Goal: Information Seeking & Learning: Find specific fact

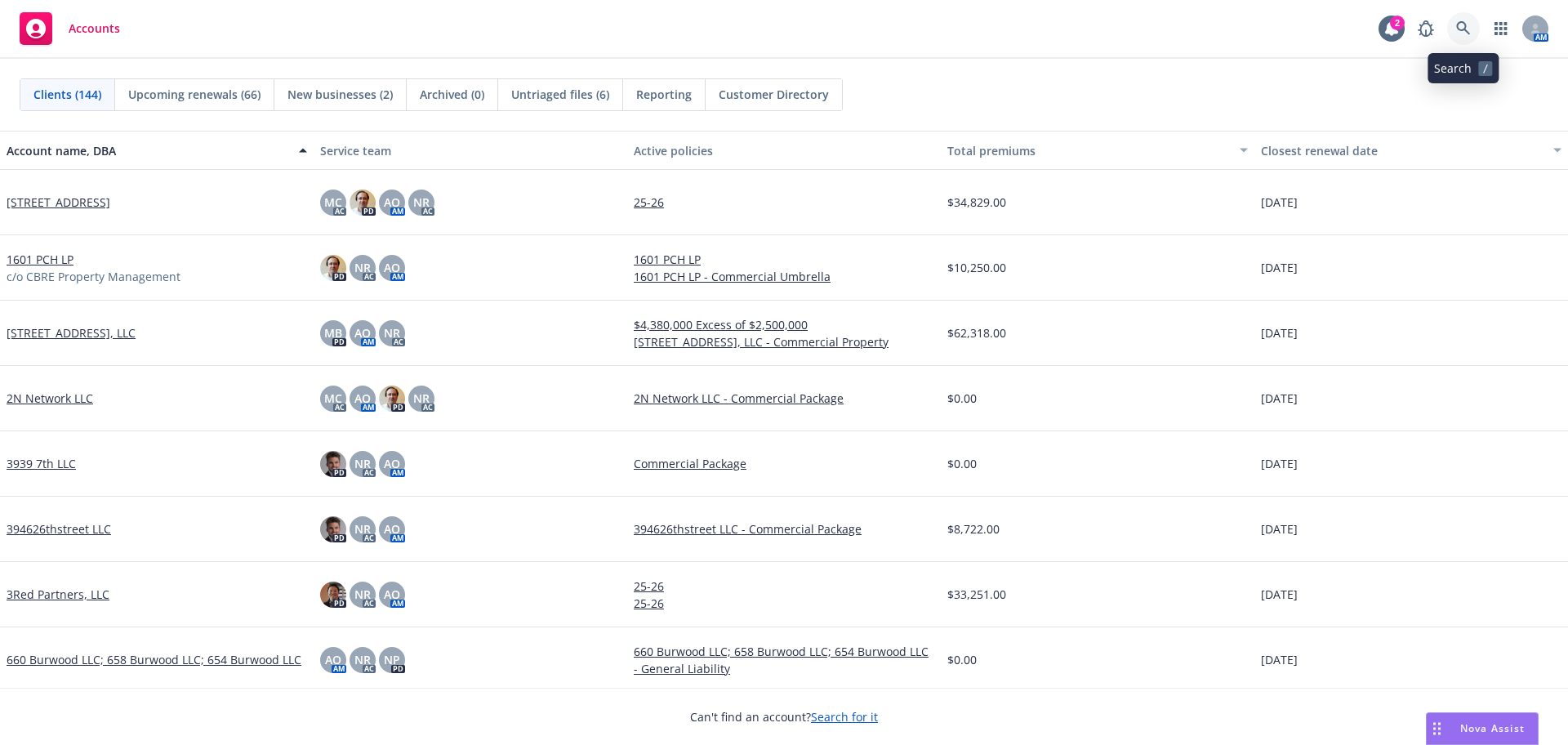
click at [1468, 21] on icon at bounding box center [1462, 28] width 15 height 15
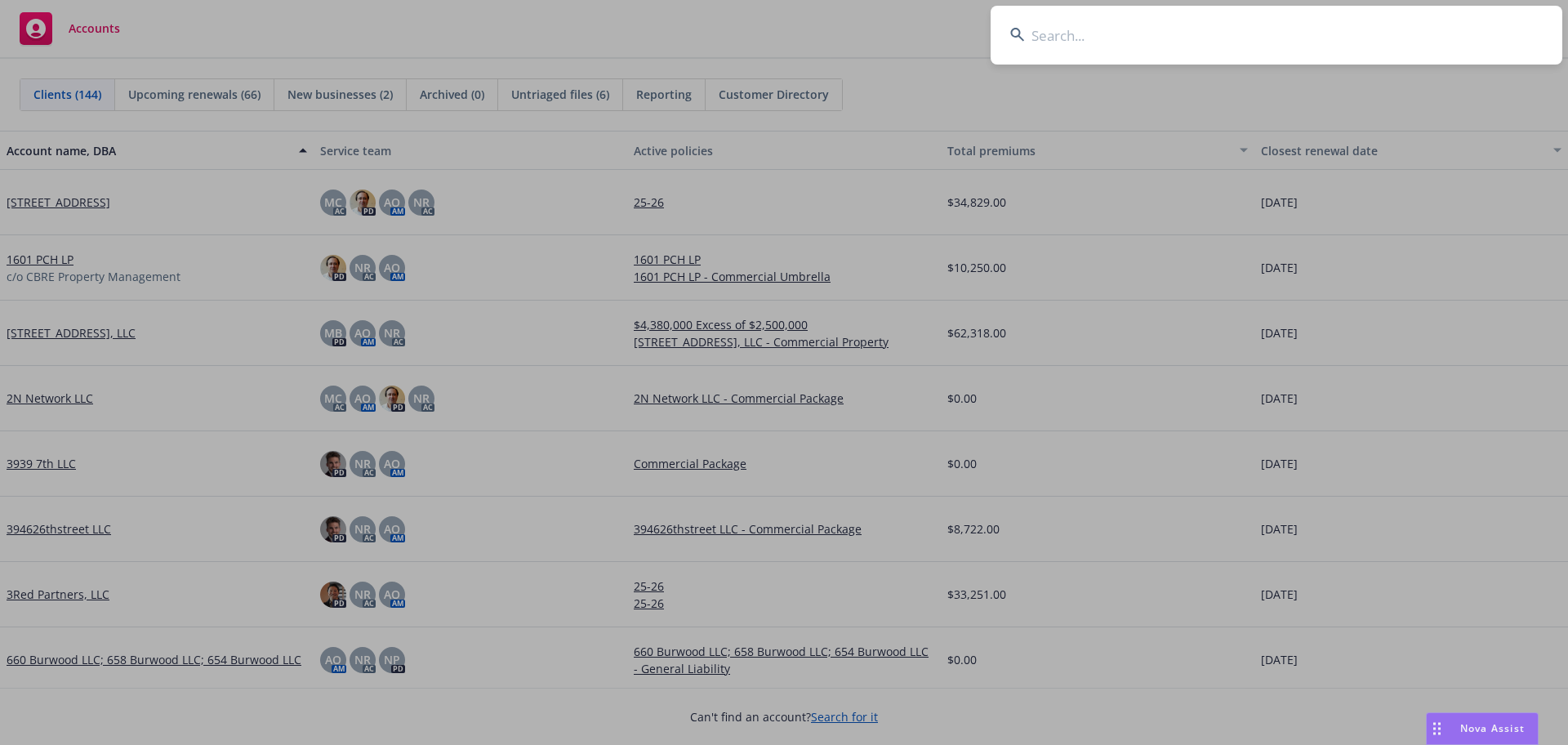
click at [1342, 40] on input at bounding box center [1276, 35] width 571 height 59
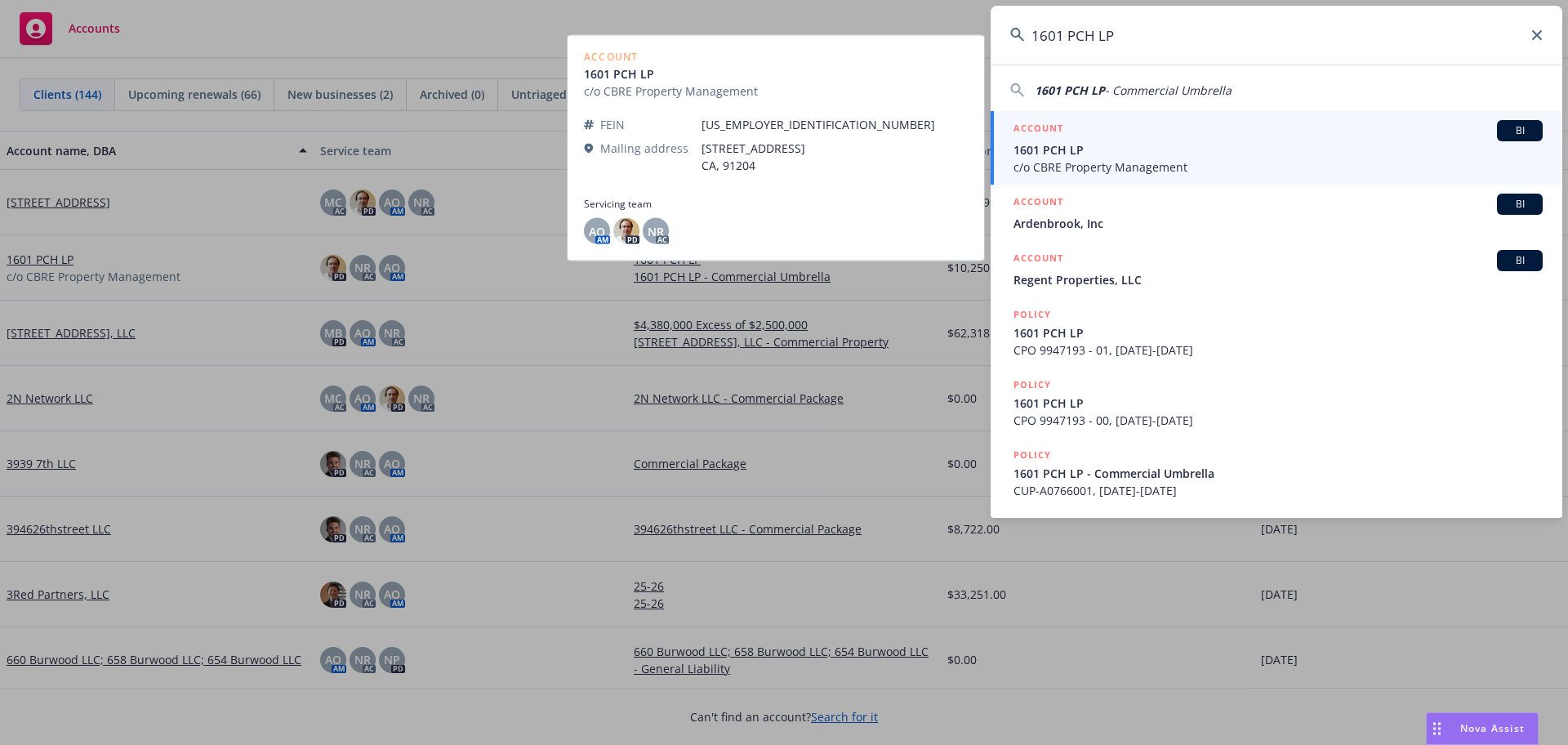
type input "1601 PCH LP"
click at [1409, 120] on div "ACCOUNT BI" at bounding box center [1277, 130] width 529 height 21
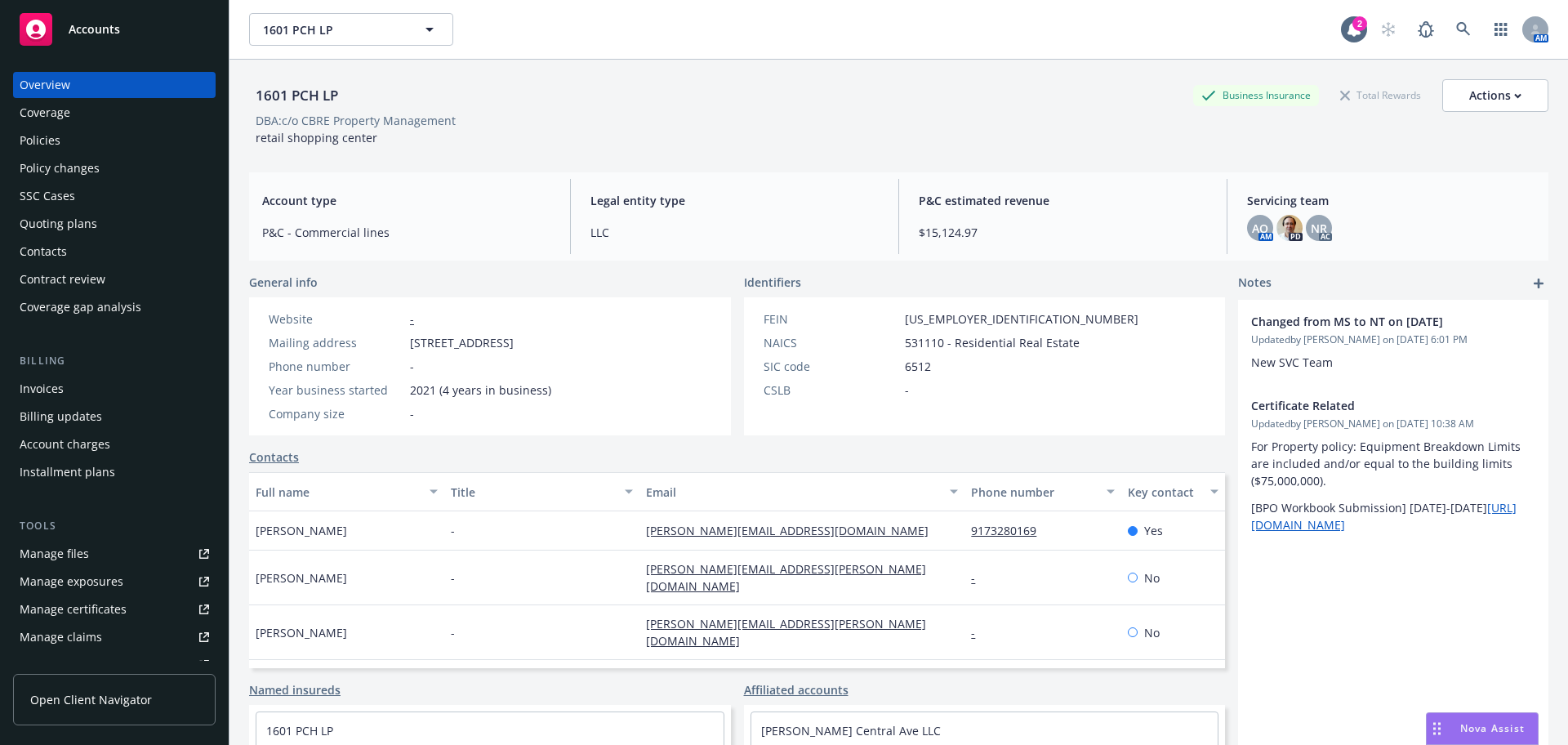
click at [127, 140] on div "Policies" at bounding box center [114, 140] width 190 height 26
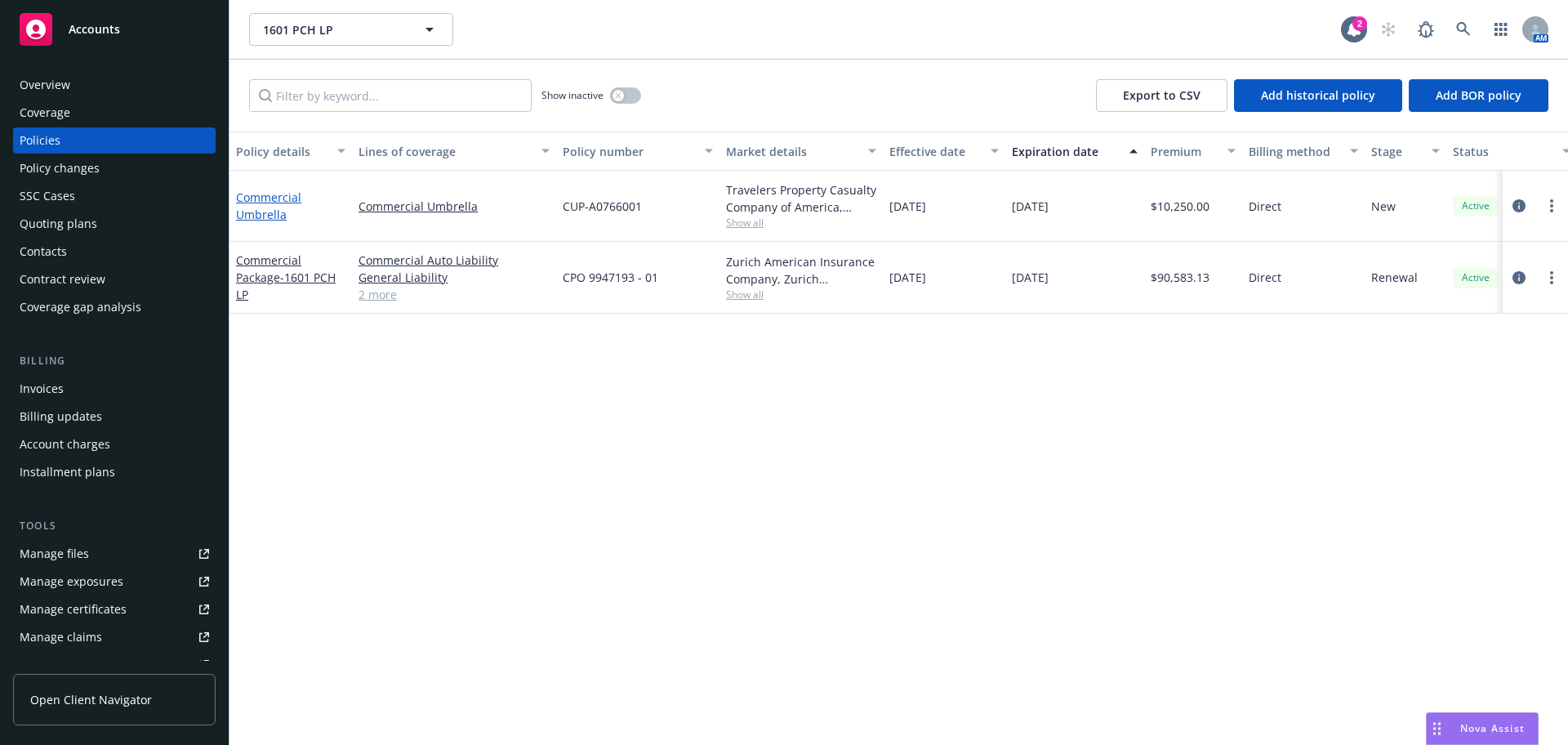
click at [247, 213] on link "Commercial Umbrella" at bounding box center [269, 206] width 66 height 33
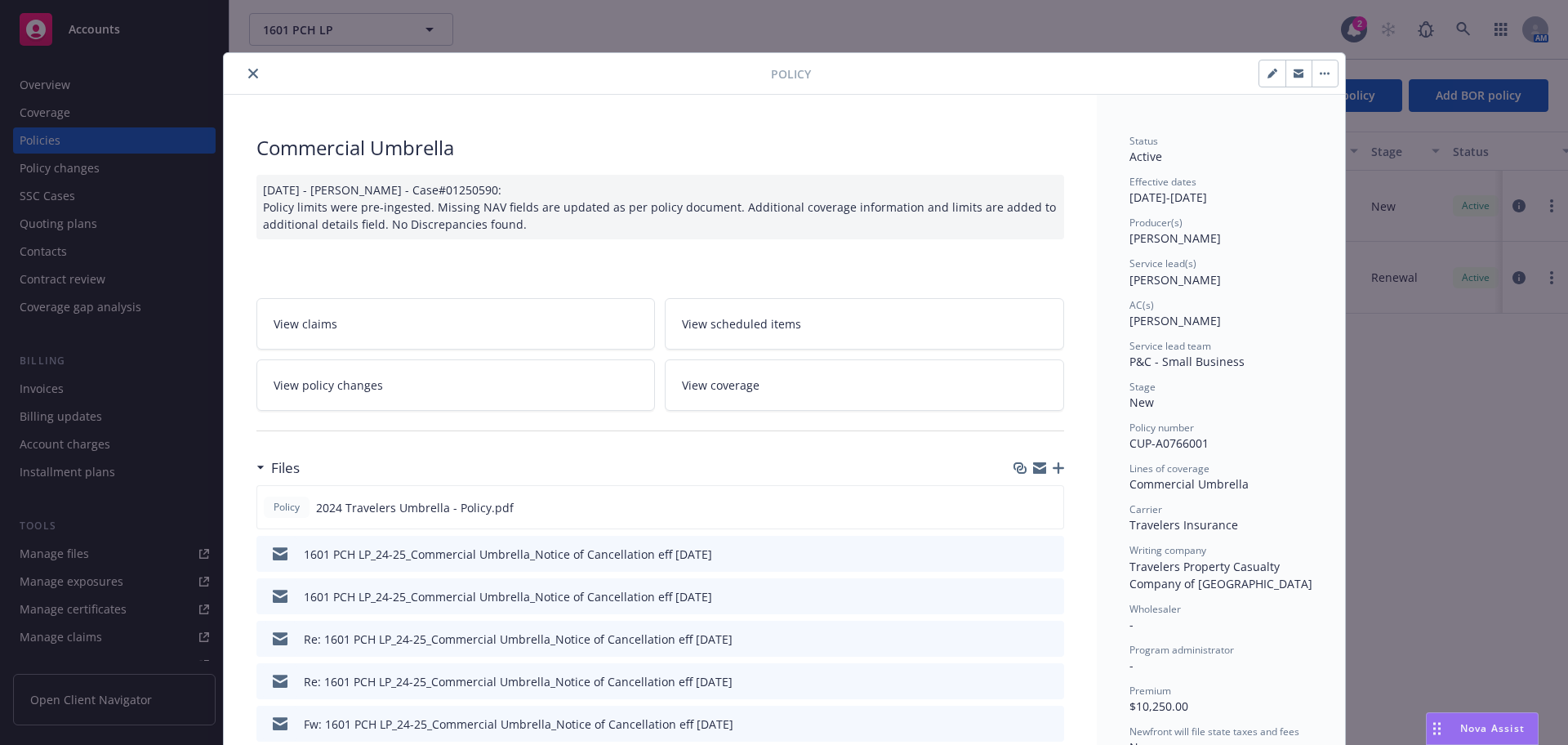
click at [729, 392] on span "View coverage" at bounding box center [720, 384] width 77 height 17
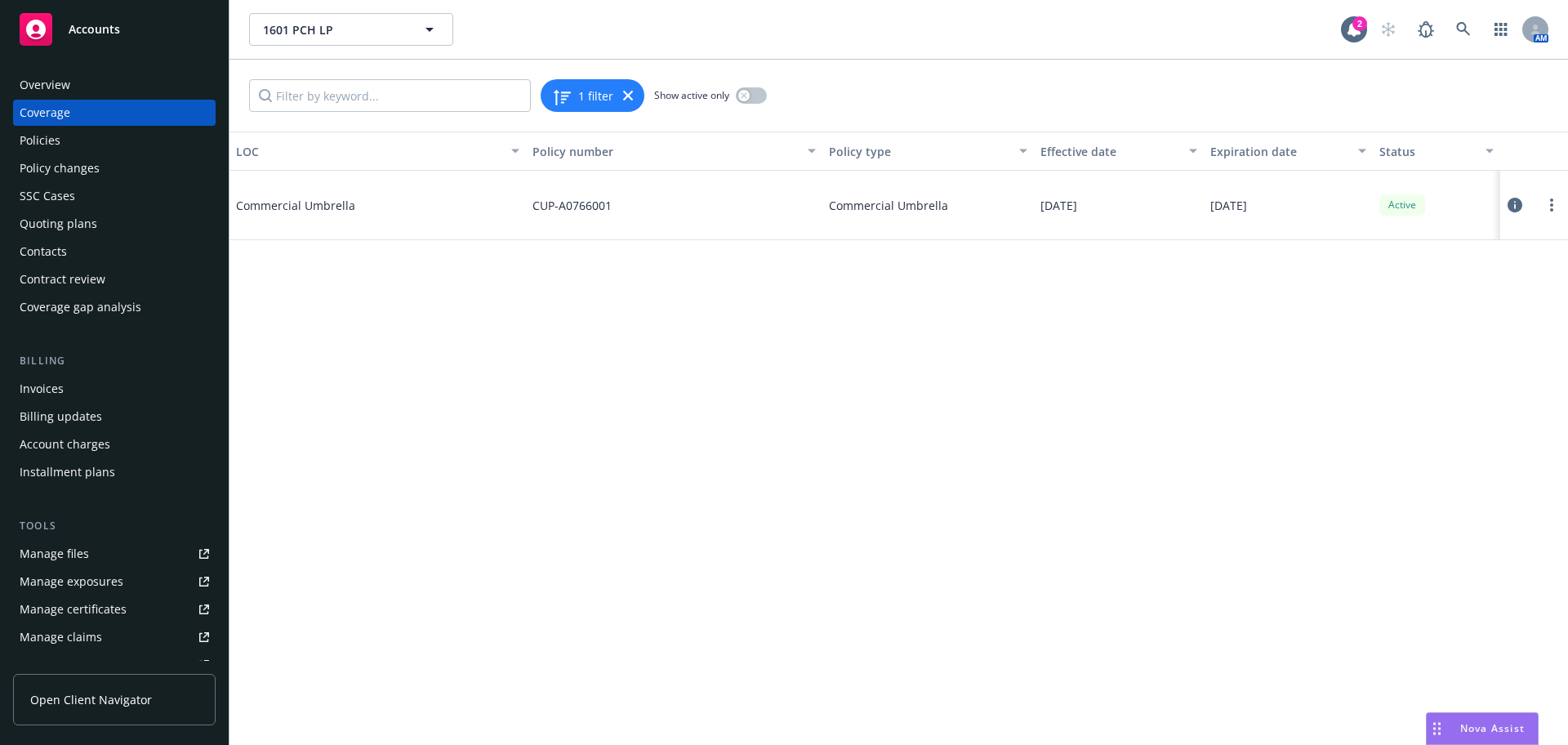
click at [341, 209] on span "Commercial Umbrella" at bounding box center [358, 205] width 245 height 17
click at [898, 210] on span "Commercial Umbrella" at bounding box center [888, 205] width 119 height 17
click at [68, 149] on div "Policies" at bounding box center [114, 140] width 190 height 26
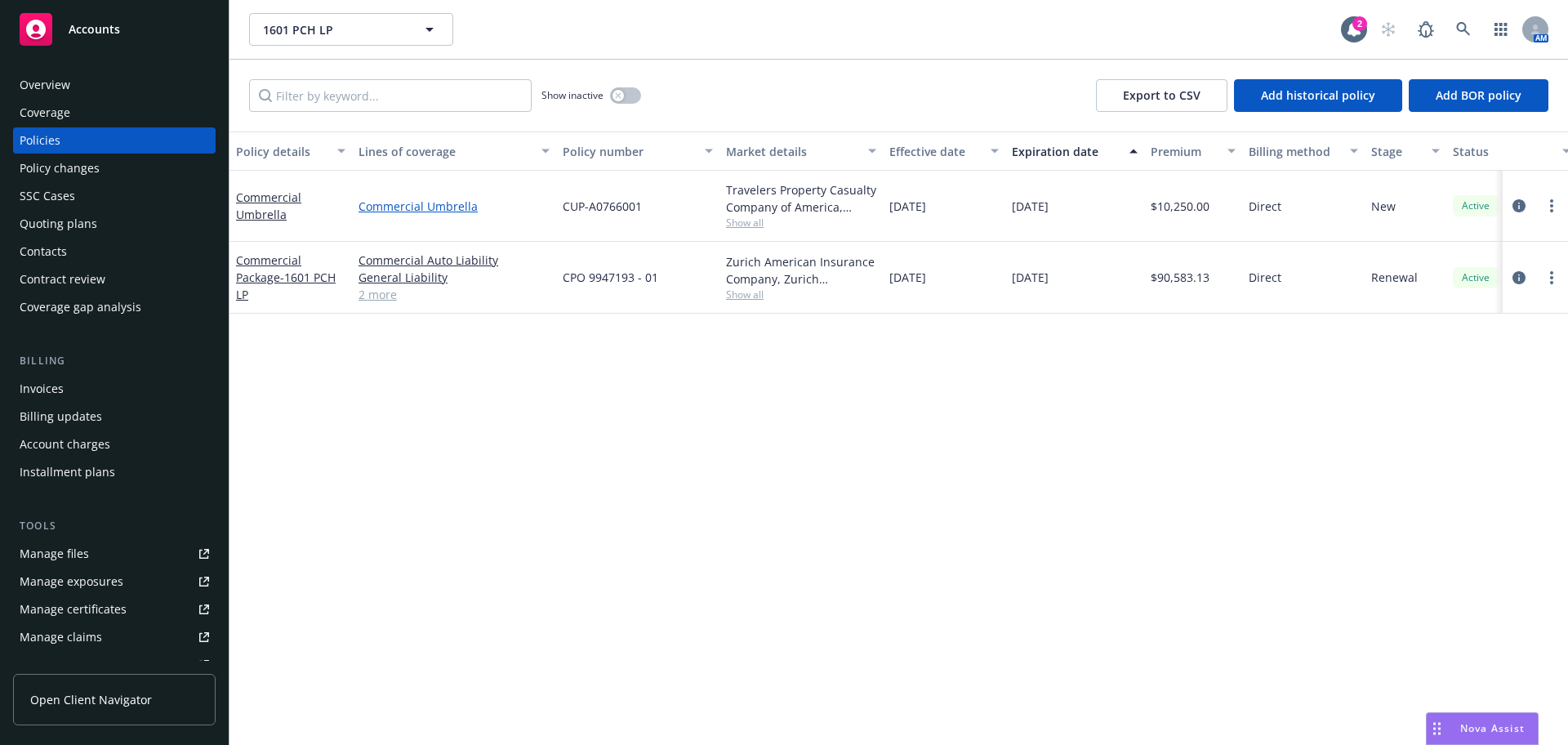
click at [365, 212] on link "Commercial Umbrella" at bounding box center [453, 206] width 191 height 17
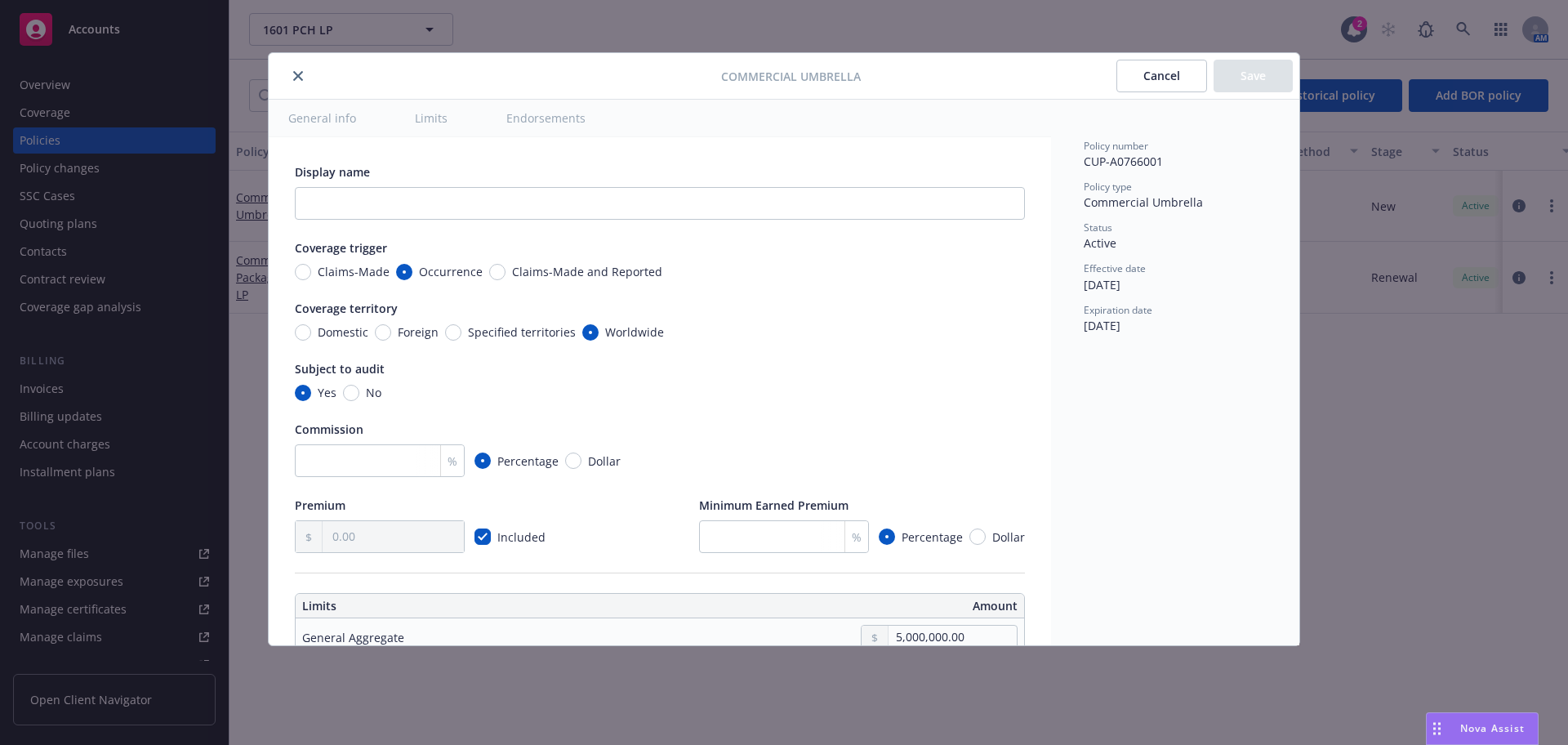
type textarea "x"
click at [1150, 77] on button "Cancel" at bounding box center [1161, 75] width 90 height 33
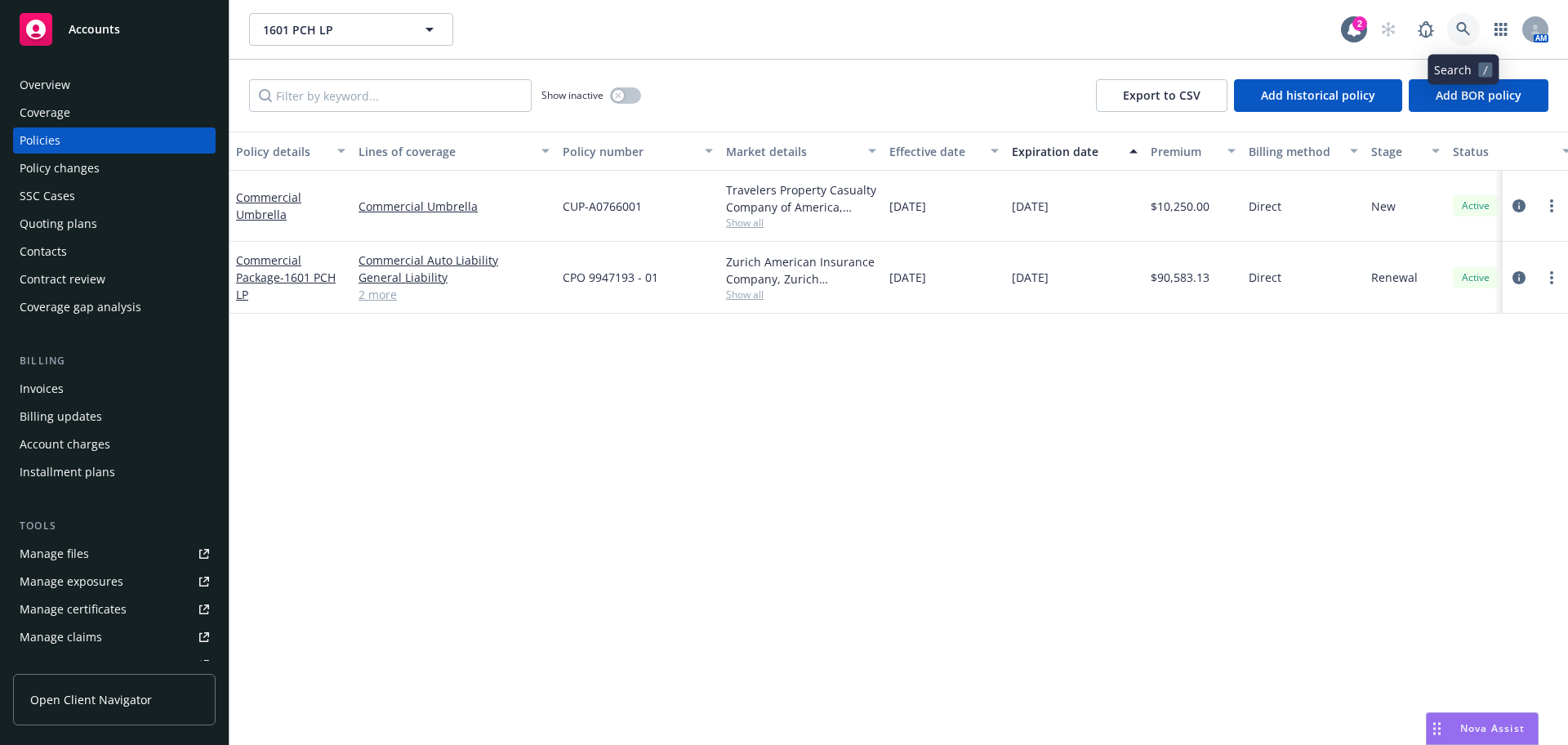
click at [1454, 27] on link at bounding box center [1462, 29] width 33 height 33
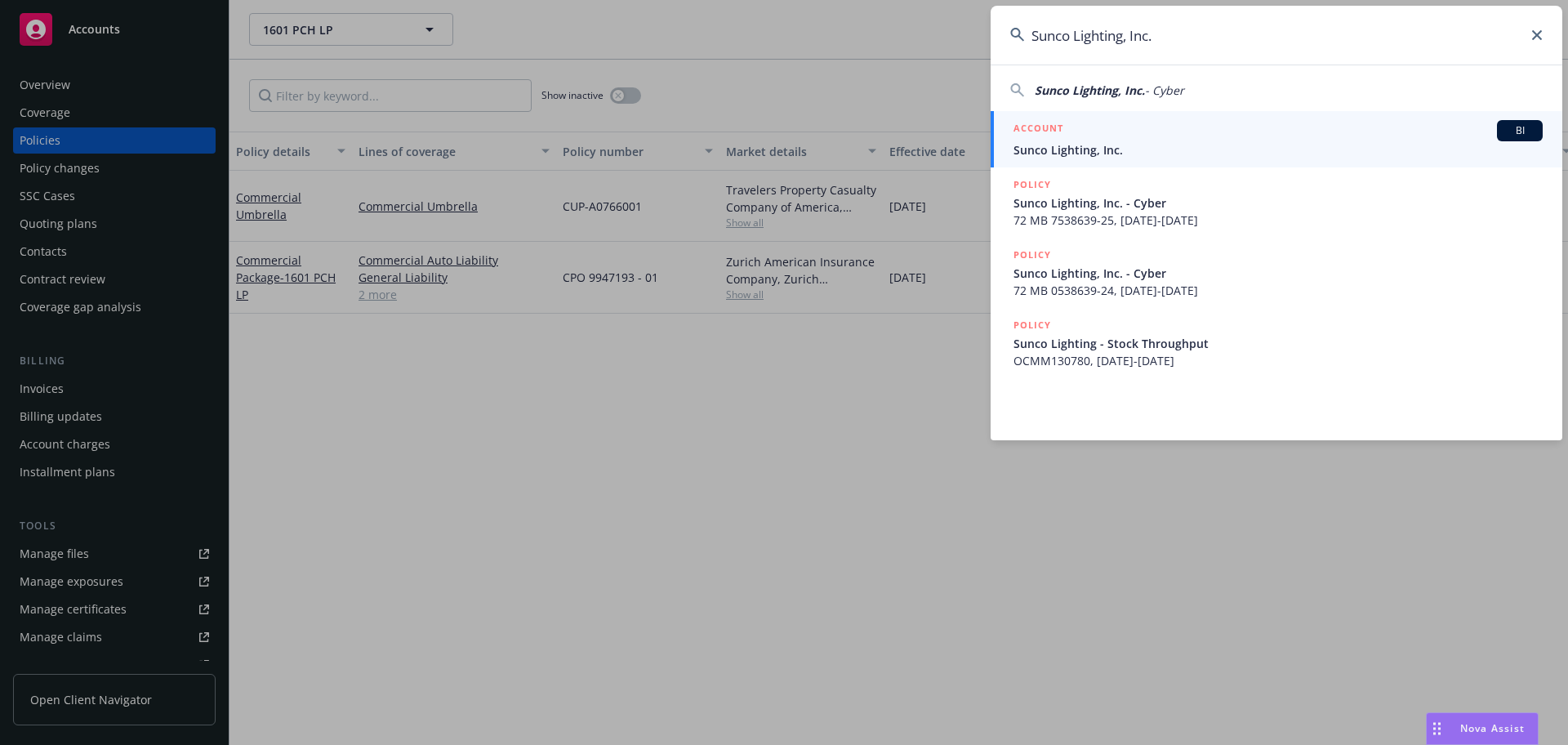
type input "Sunco Lighting, Inc."
click at [1195, 128] on div "ACCOUNT BI" at bounding box center [1277, 130] width 529 height 21
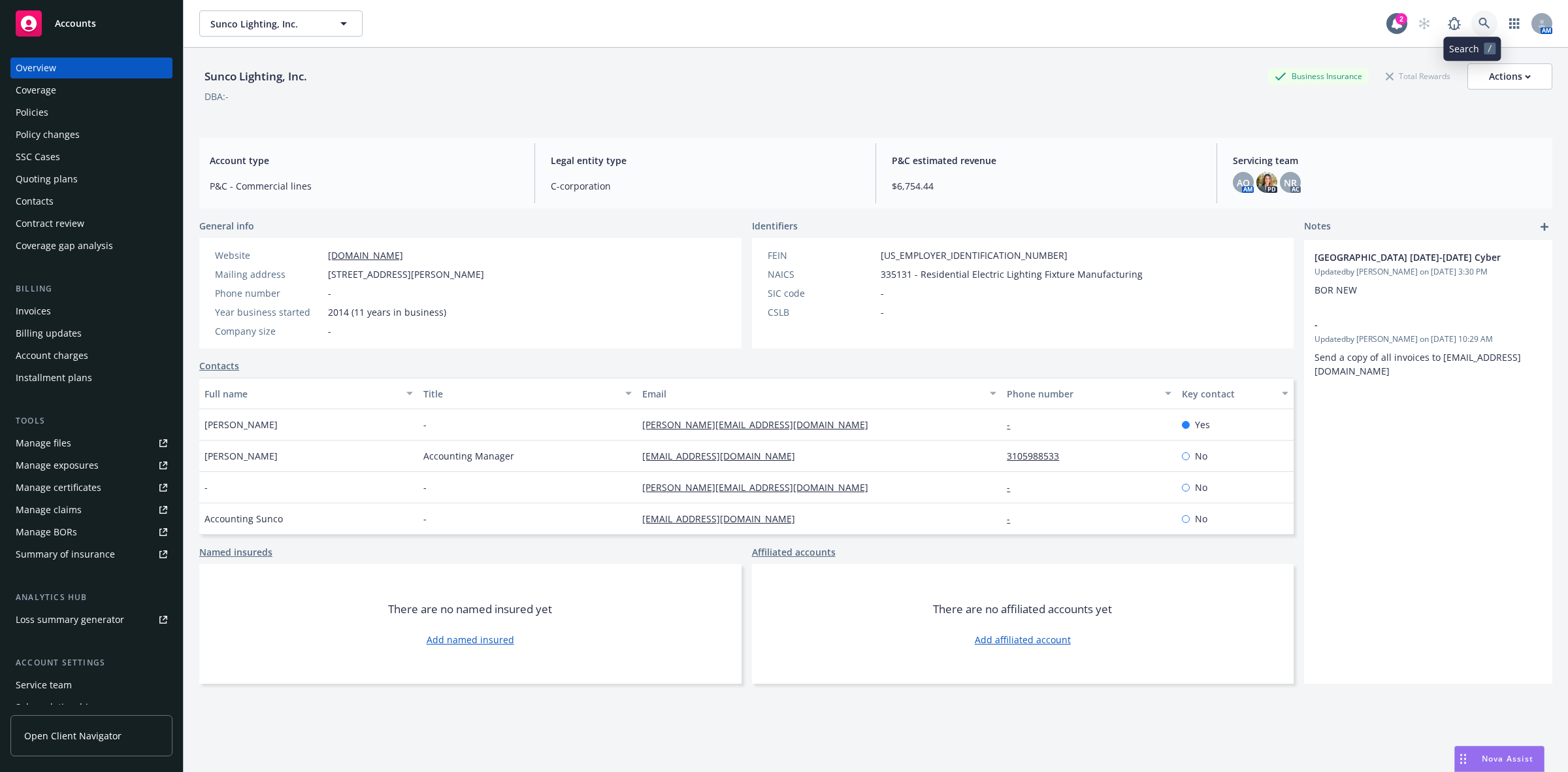
click at [1254, 21] on icon at bounding box center [1484, 23] width 12 height 12
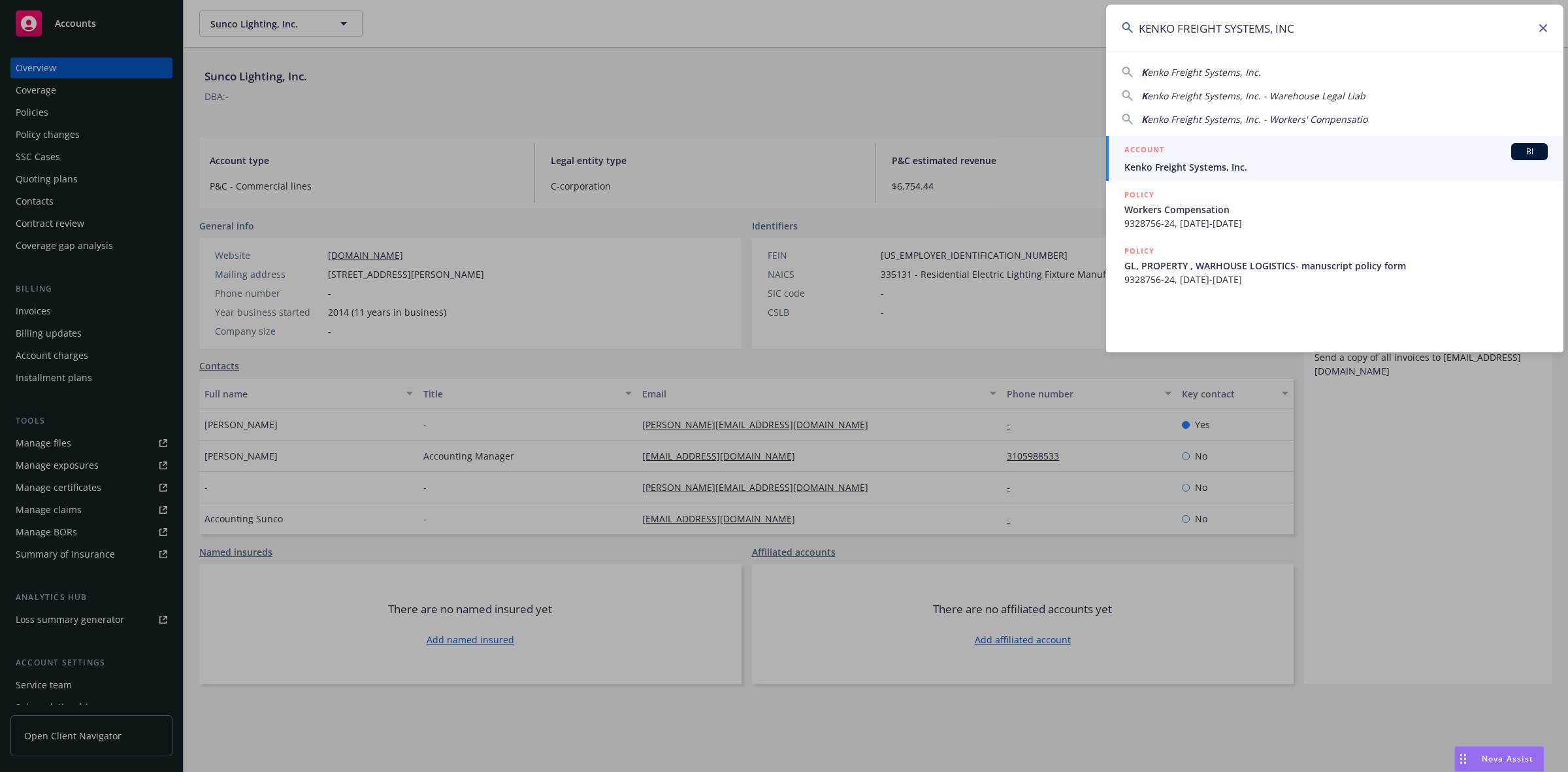
type input "KENKO FREIGHT SYSTEMS, INC"
click at [1217, 157] on div "ACCOUNT BI" at bounding box center [1336, 152] width 424 height 17
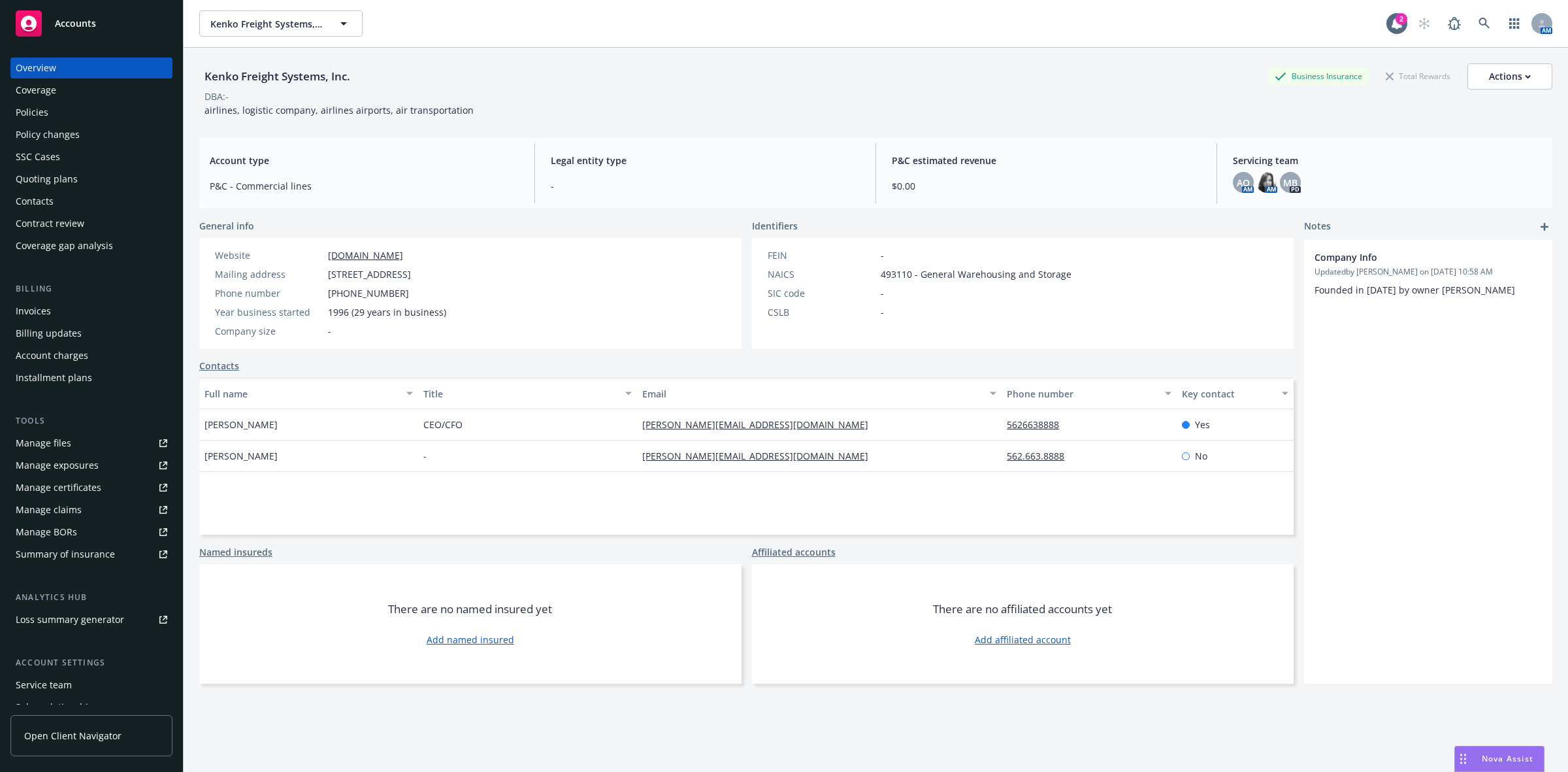
click at [80, 107] on div "Policies" at bounding box center [92, 112] width 152 height 21
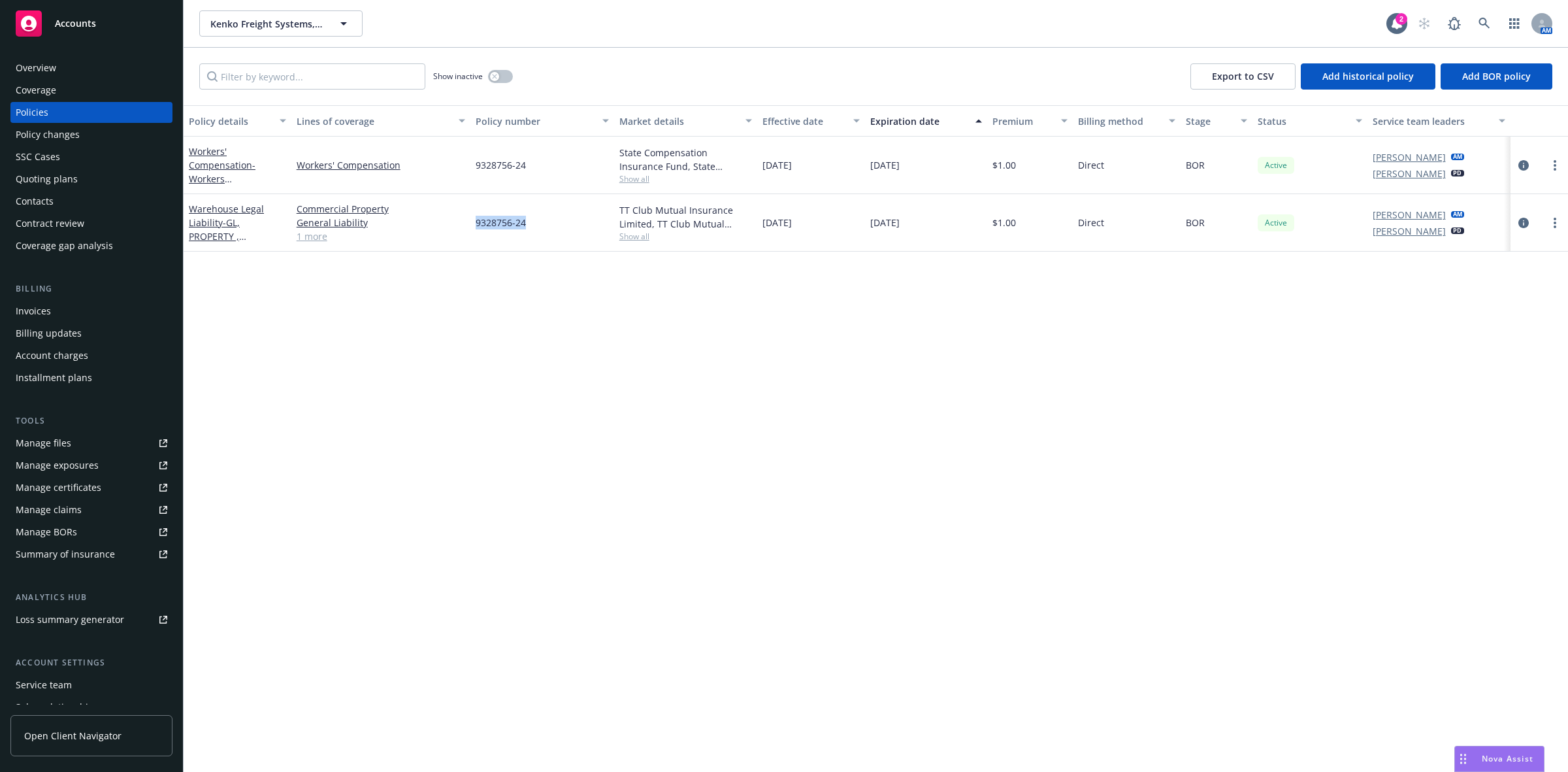
drag, startPoint x: 537, startPoint y: 219, endPoint x: 457, endPoint y: 234, distance: 81.4
click at [457, 234] on div "Warehouse Legal Liability - GL, PROPERTY , WARHOUSE LOGISTICS- manuscript polic…" at bounding box center [876, 222] width 1385 height 58
copy div "9328756-24"
click at [1254, 21] on icon at bounding box center [1484, 23] width 12 height 12
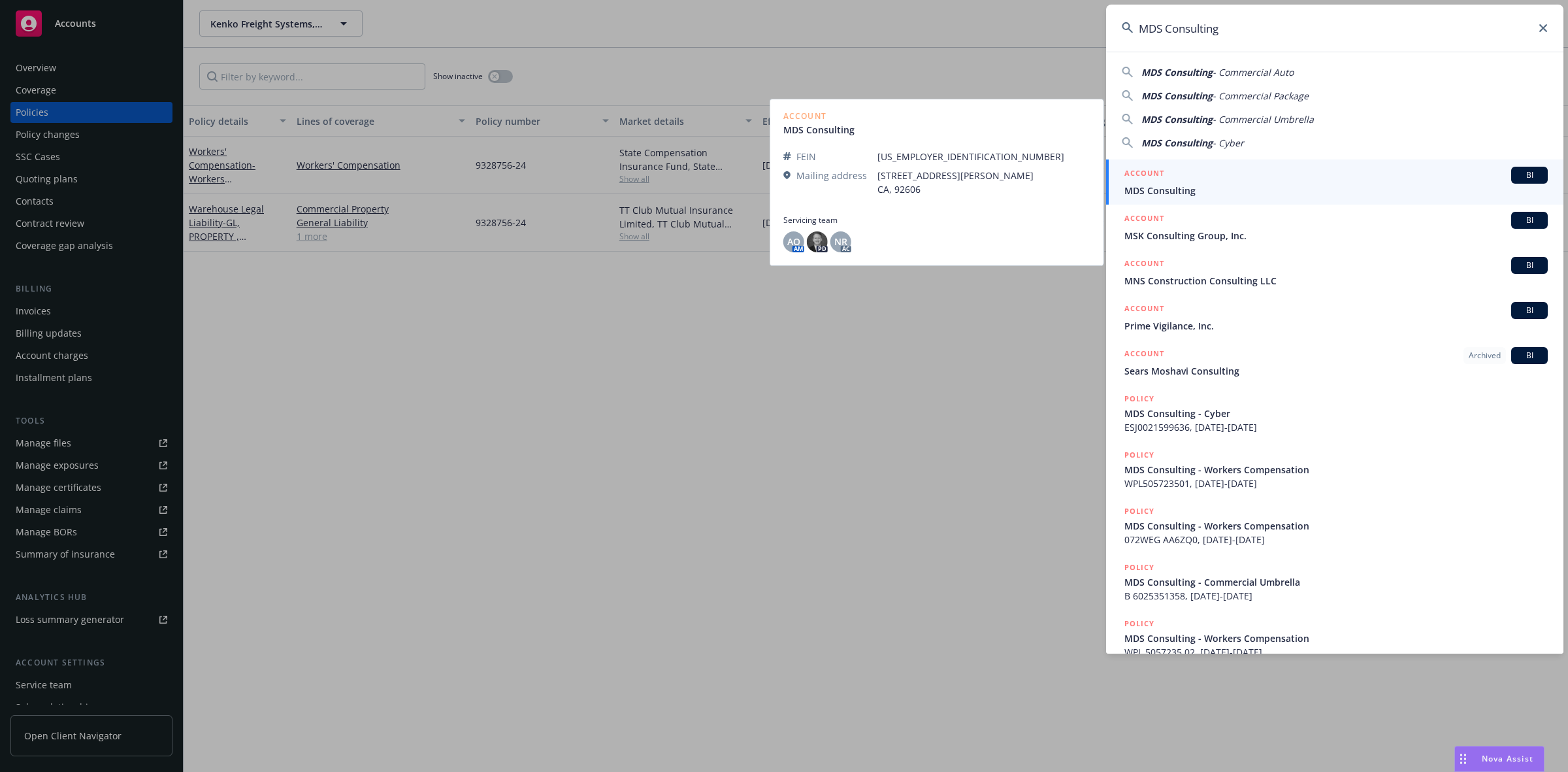
type input "MDS Consulting"
click at [1247, 178] on div "ACCOUNT BI" at bounding box center [1336, 175] width 424 height 17
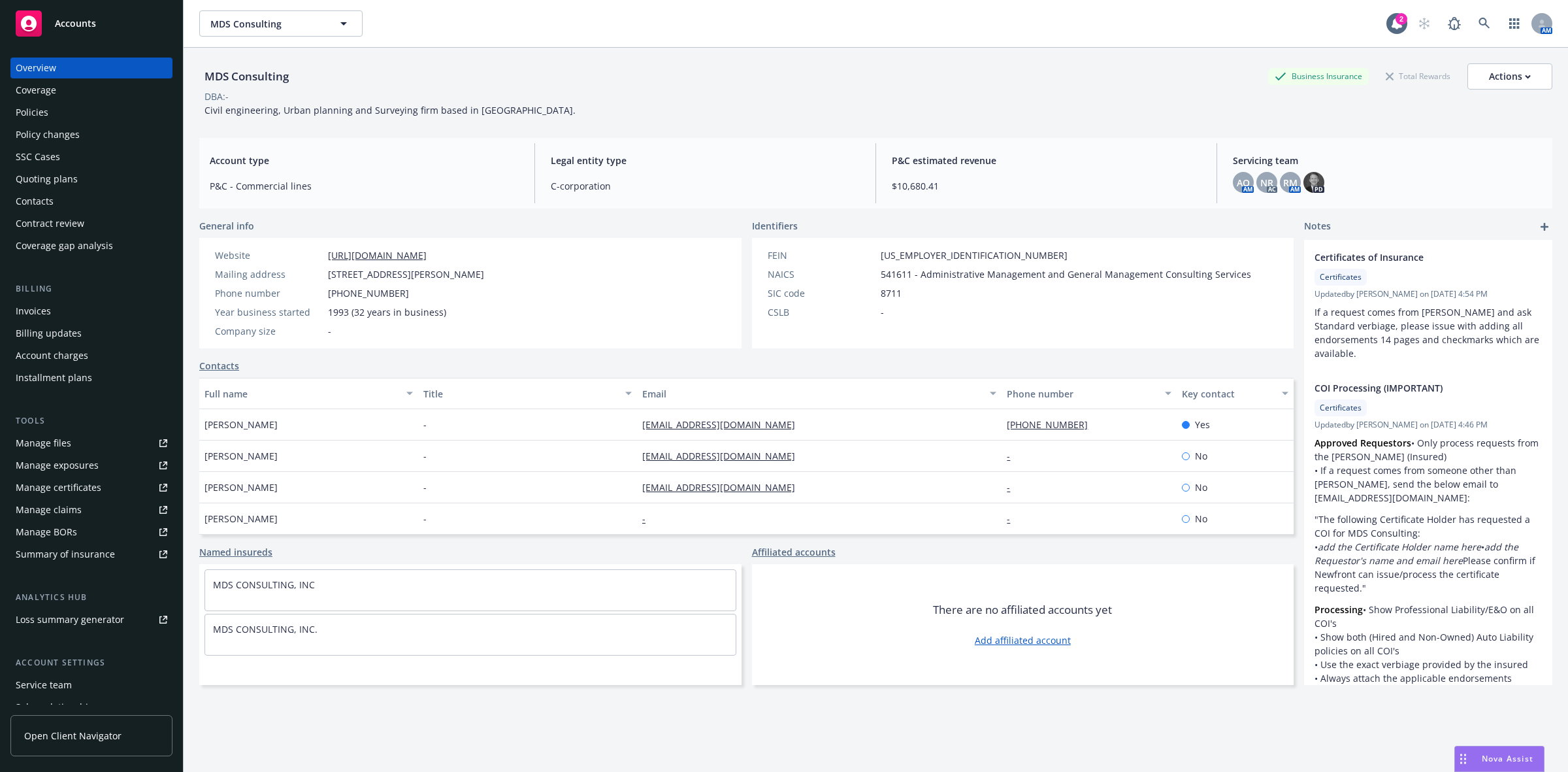
click at [60, 105] on div "Policies" at bounding box center [92, 112] width 152 height 21
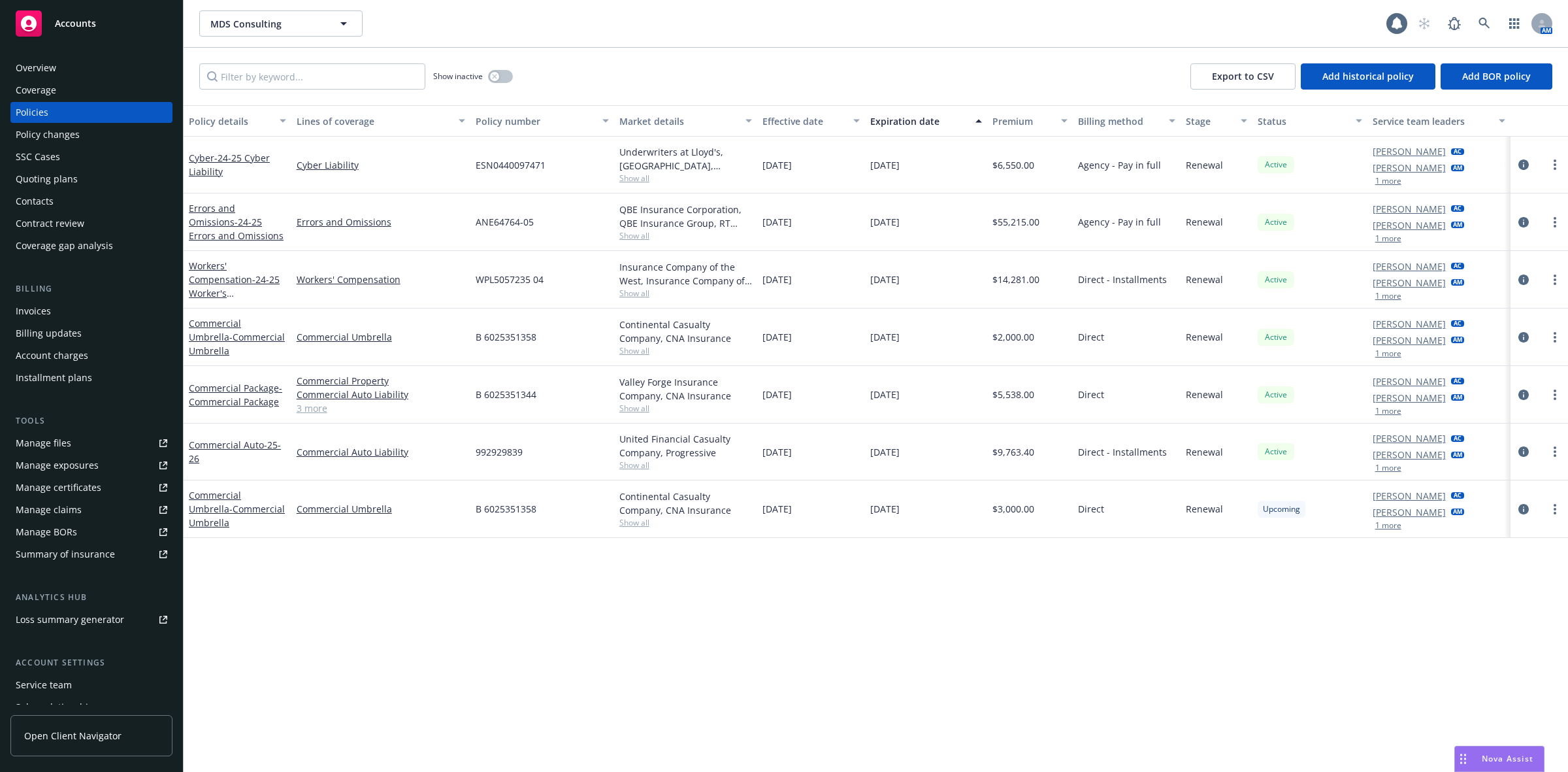
click at [59, 70] on div "Overview" at bounding box center [92, 67] width 152 height 21
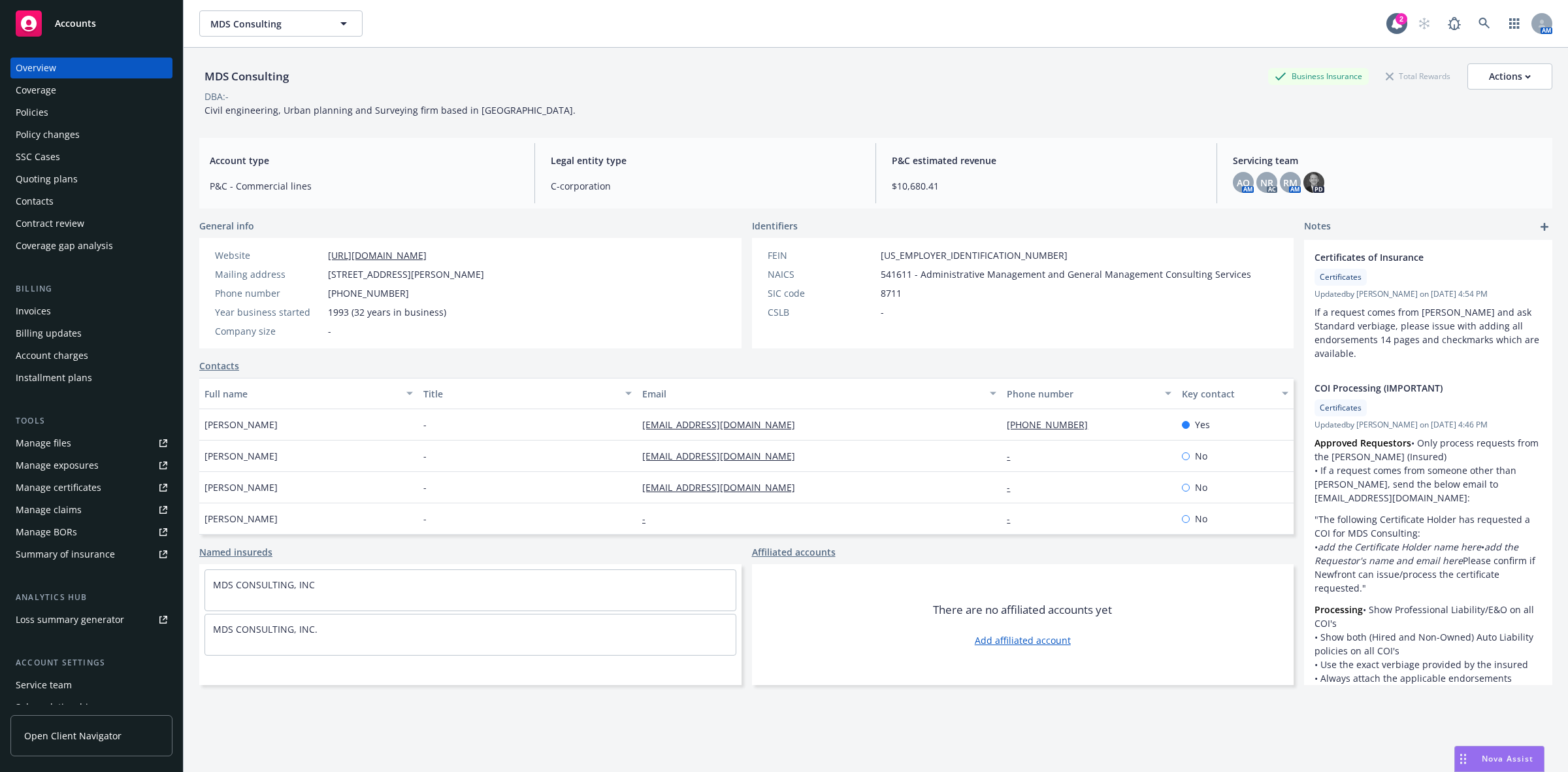
click at [63, 114] on div "Policies" at bounding box center [92, 112] width 152 height 21
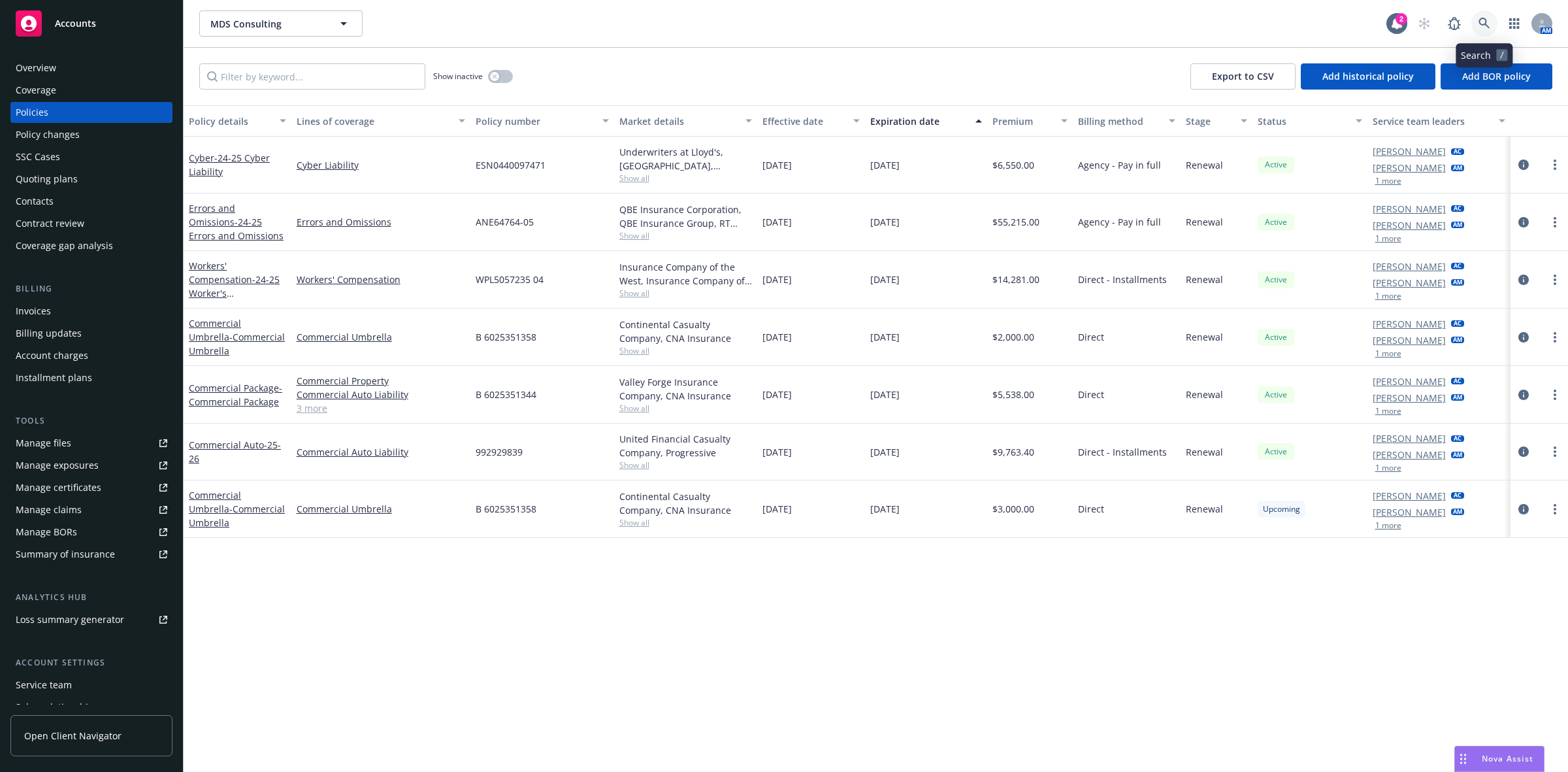
click at [1254, 21] on icon at bounding box center [1484, 23] width 12 height 12
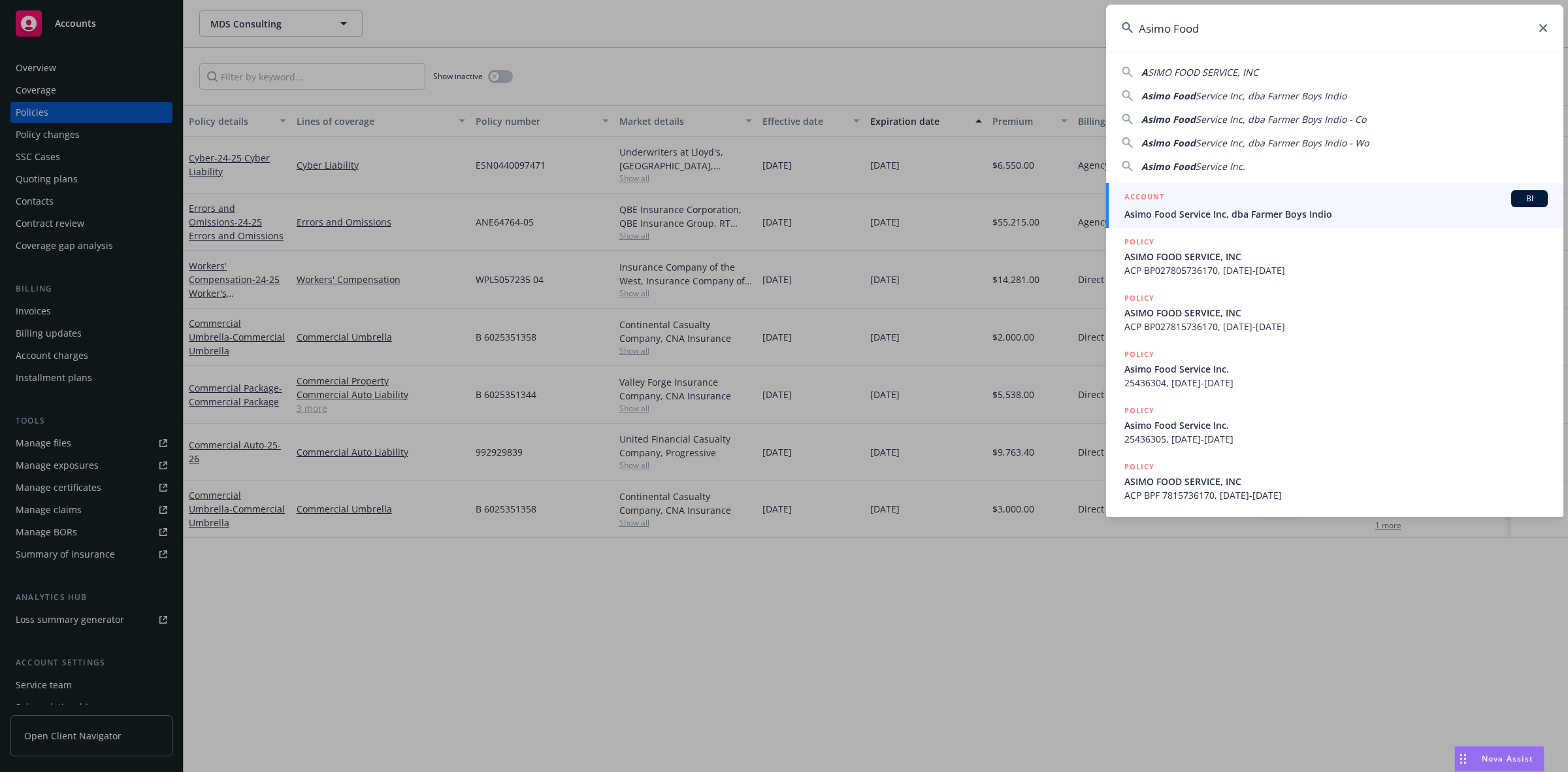
type input "Asimo Food"
click at [1254, 194] on div "ACCOUNT BI" at bounding box center [1336, 199] width 424 height 17
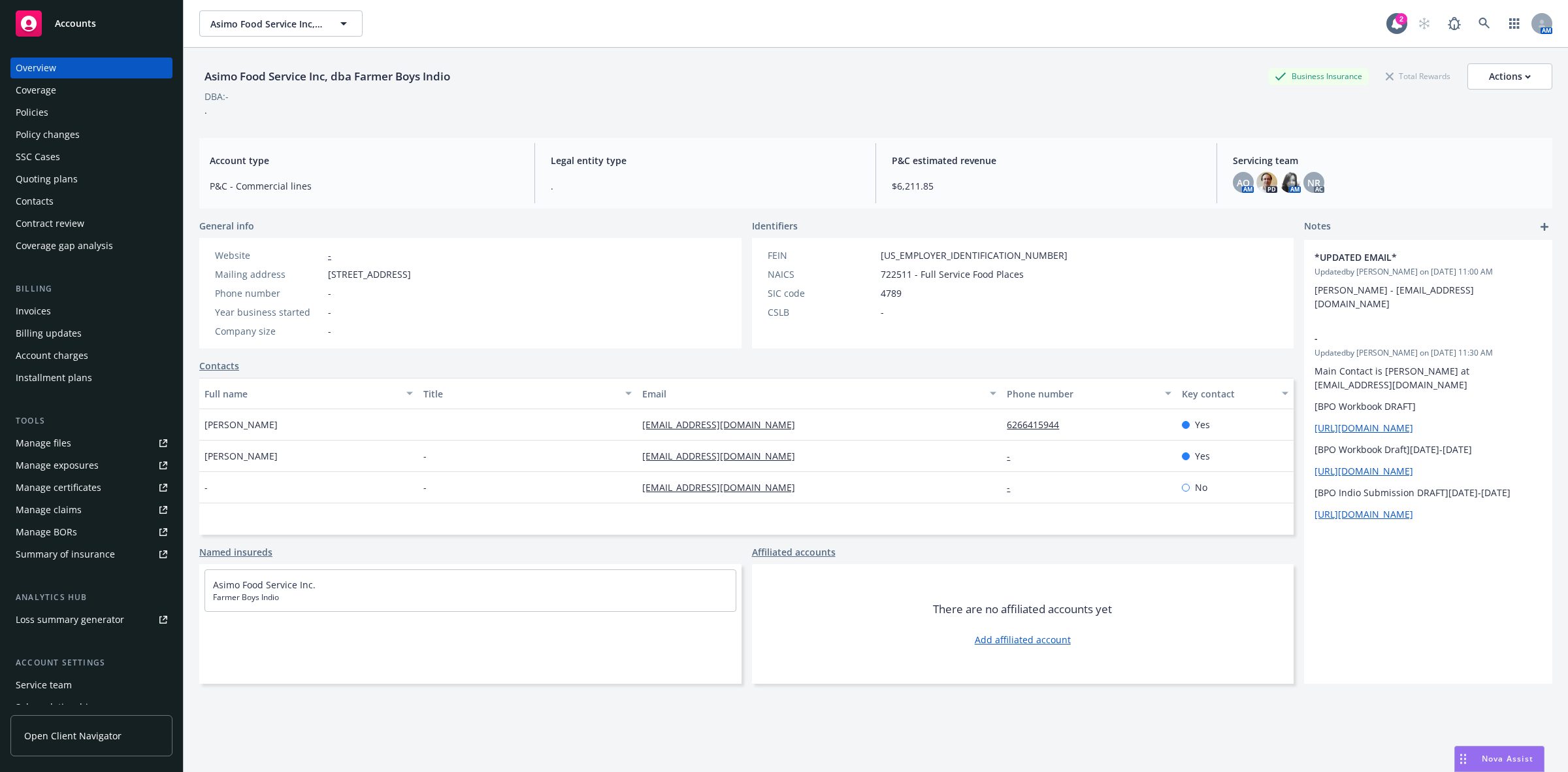
click at [88, 112] on div "Policies" at bounding box center [92, 112] width 152 height 21
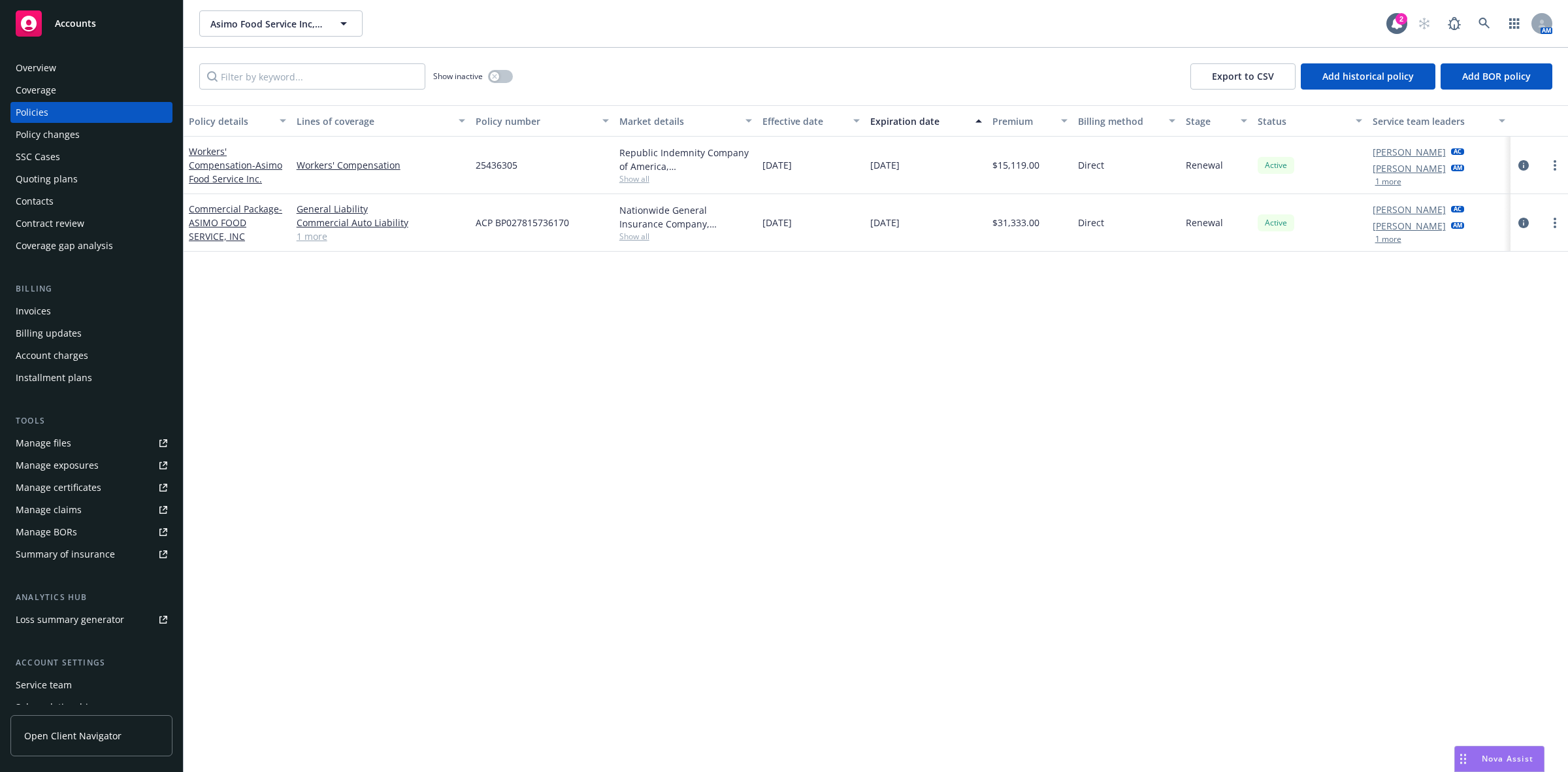
click at [56, 58] on div "Overview" at bounding box center [92, 67] width 152 height 21
